Goal: Transaction & Acquisition: Purchase product/service

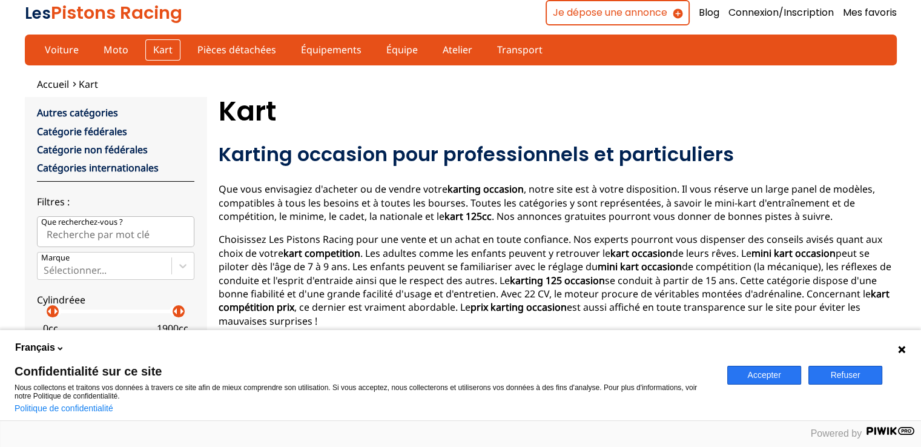
click at [167, 44] on link "Kart" at bounding box center [162, 49] width 35 height 21
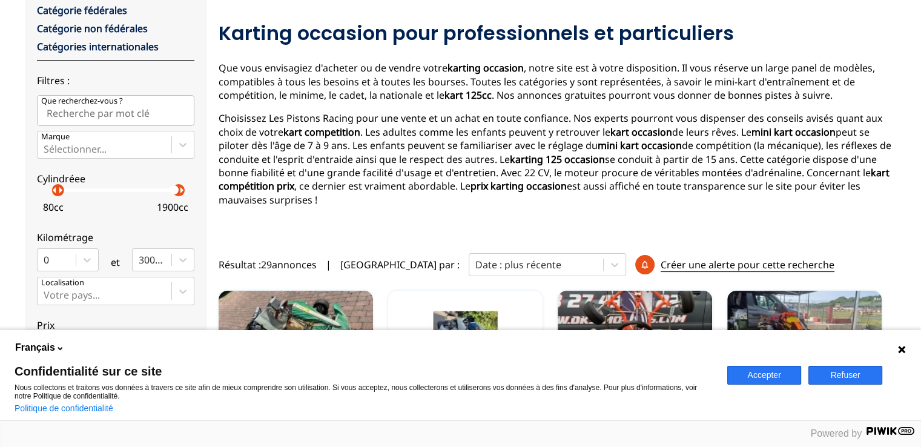
click at [58, 194] on p "arrow_right" at bounding box center [60, 190] width 15 height 15
click at [64, 193] on p "arrow_right" at bounding box center [67, 190] width 15 height 15
click at [61, 195] on p "arrow_right" at bounding box center [63, 190] width 15 height 15
click at [58, 188] on p "arrow_right" at bounding box center [63, 190] width 15 height 15
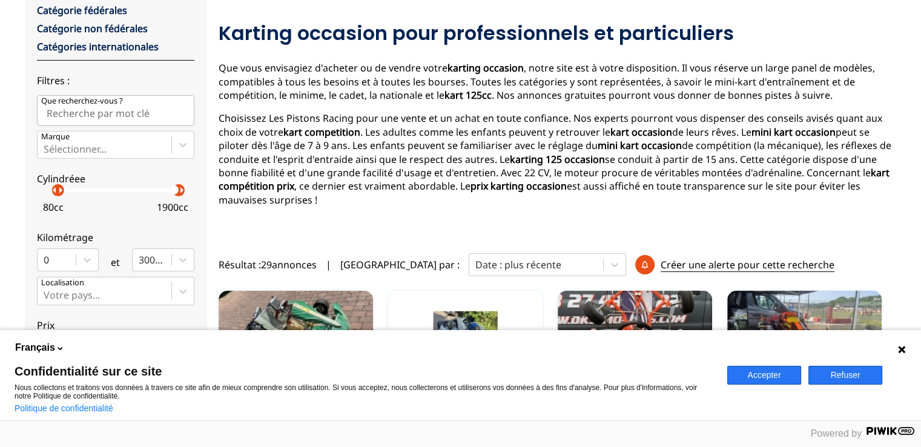
click at [53, 193] on p "arrow_right" at bounding box center [60, 190] width 15 height 15
click at [61, 192] on p "arrow_right" at bounding box center [56, 190] width 15 height 15
click at [55, 194] on div "arrow_left arrow_right" at bounding box center [61, 190] width 12 height 12
click at [64, 211] on p "[PERSON_NAME]" at bounding box center [53, 206] width 21 height 13
click at [63, 206] on p "[PERSON_NAME]" at bounding box center [53, 206] width 21 height 13
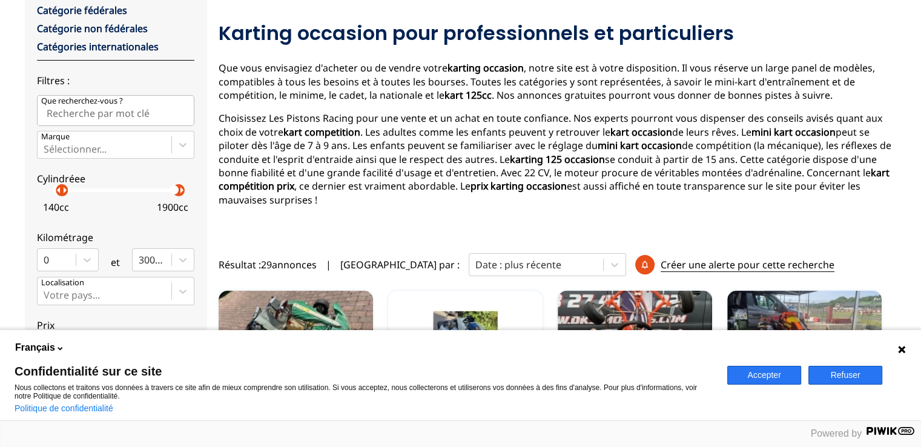
click at [62, 190] on p "arrow_right" at bounding box center [65, 190] width 15 height 15
click at [59, 191] on p "arrow_right" at bounding box center [62, 190] width 15 height 15
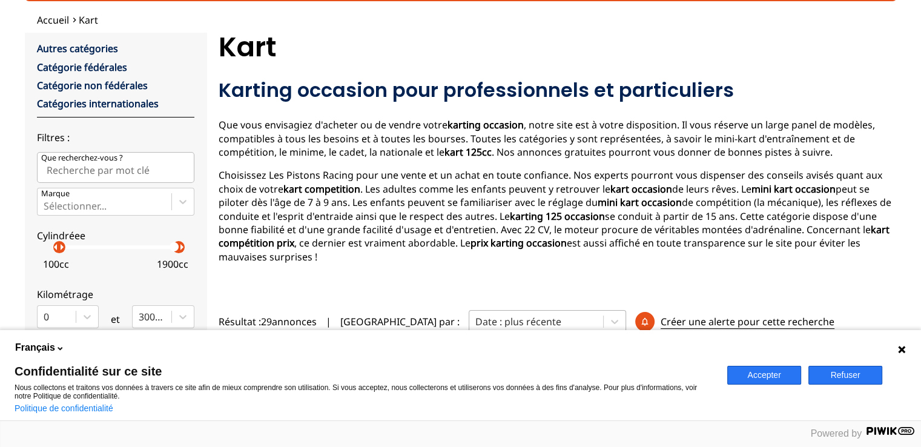
scroll to position [0, 0]
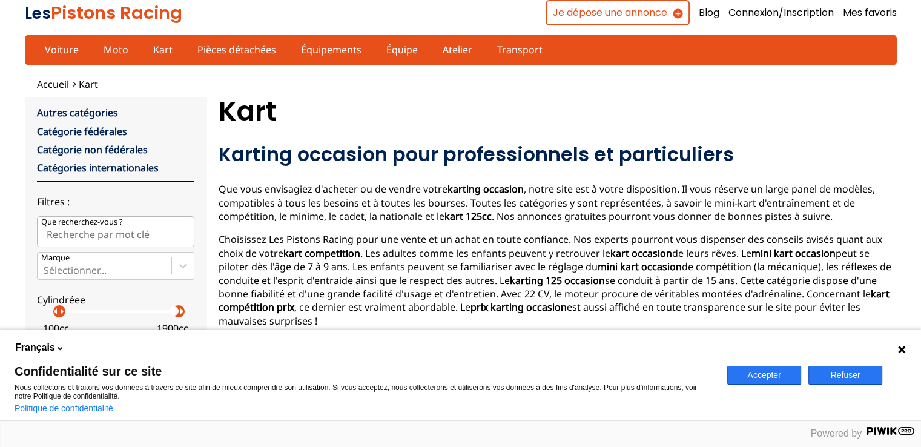
click at [157, 231] on input "Que recherchez-vous ?" at bounding box center [115, 231] width 157 height 30
type input "karting 125 mini max"
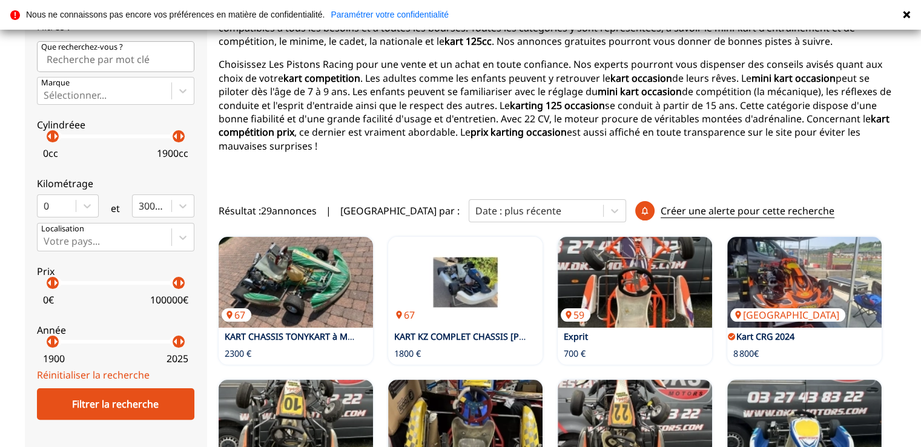
scroll to position [182, 0]
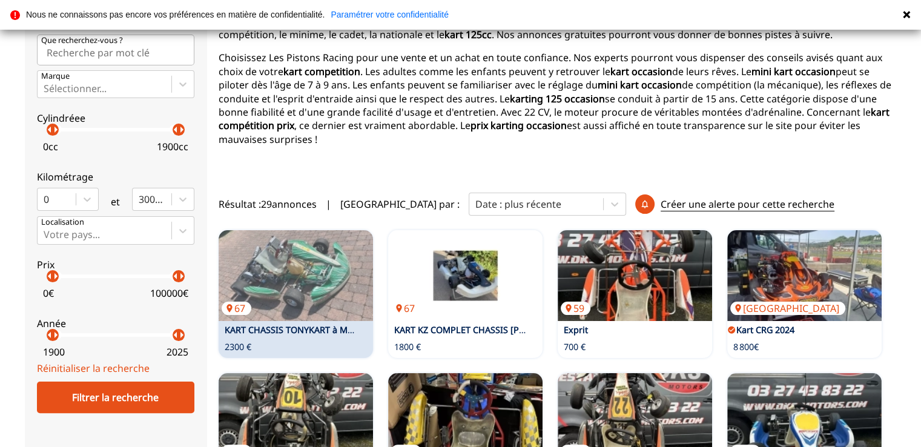
click at [311, 330] on link "KART CHASSIS TONYKART à MOTEUR IAME X30" at bounding box center [321, 330] width 192 height 12
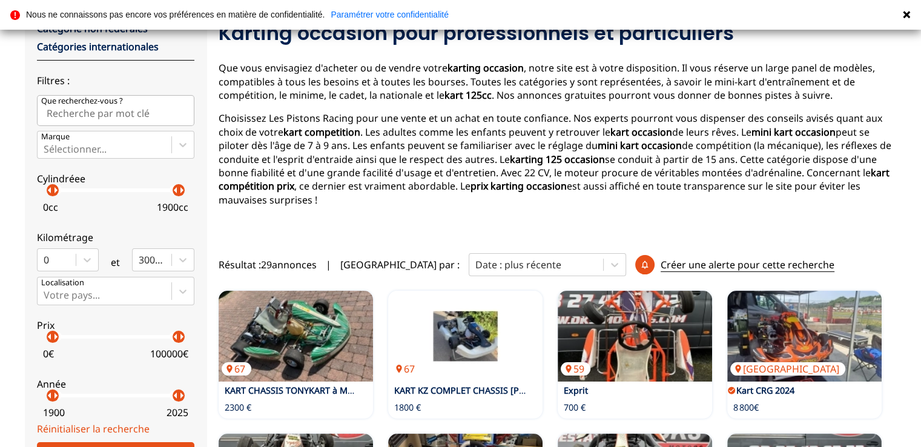
scroll to position [182, 0]
